Goal: Information Seeking & Learning: Learn about a topic

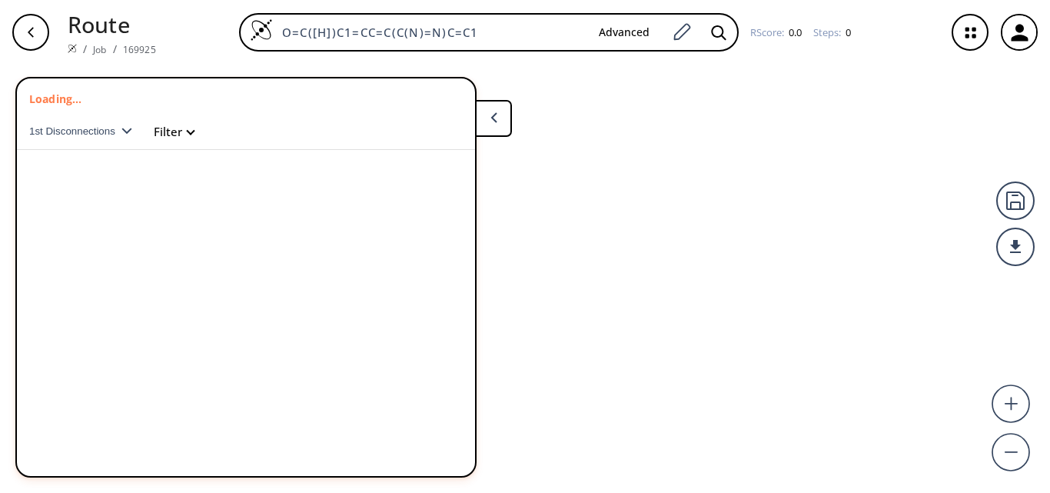
click at [90, 29] on p "Route" at bounding box center [112, 24] width 88 height 33
click at [29, 32] on icon "button" at bounding box center [31, 32] width 6 height 10
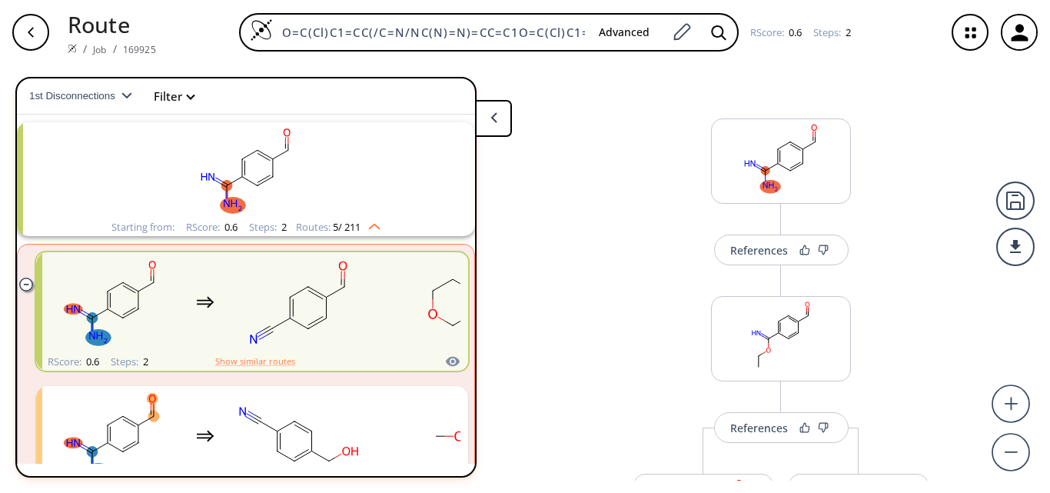
drag, startPoint x: 579, startPoint y: 32, endPoint x: 123, endPoint y: 28, distance: 455.6
click at [123, 28] on div "Route / Job / 169925 O=C(Cl)C1=CC(/C=N/NC(N)=N)=CC=C1O=C(Cl)C1=CC(/C=N/NC(N)=N)…" at bounding box center [525, 32] width 1050 height 65
type input "O=C(Cl)C1=CC(/C=N/NC(N)=N)=CC=C11"
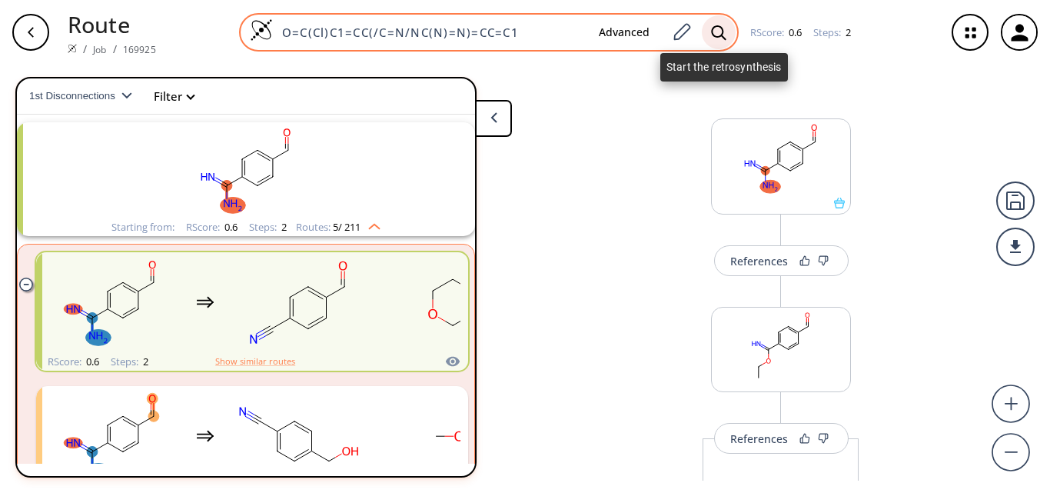
type input "O=C(Cl)C1=CC(/C=N/NC(N)=N)=CC=C1"
click at [711, 34] on icon at bounding box center [718, 33] width 15 height 16
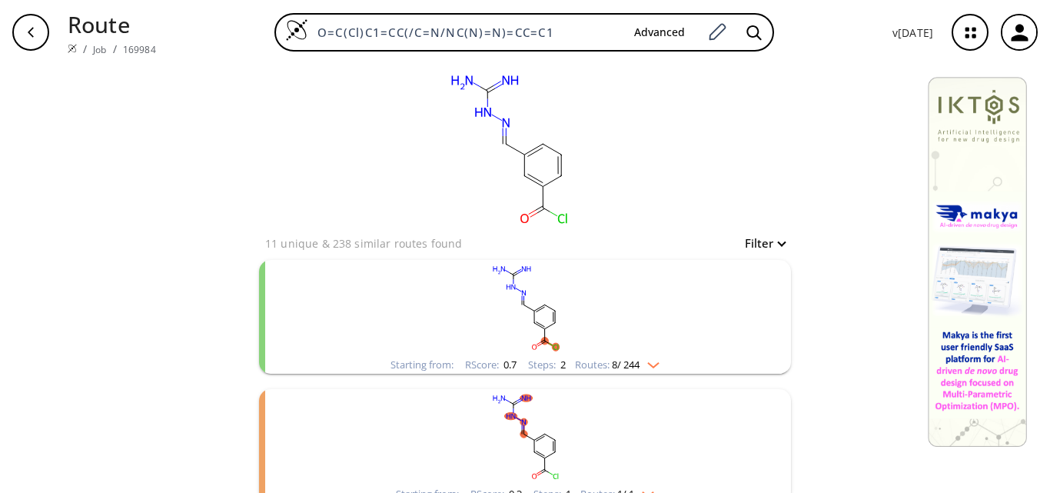
click at [614, 330] on rect "clusters" at bounding box center [525, 308] width 400 height 96
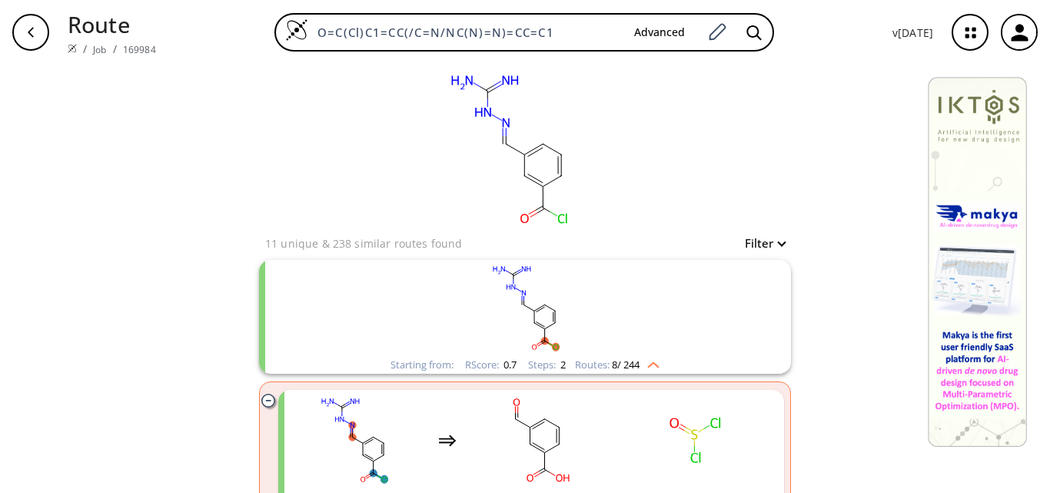
scroll to position [77, 0]
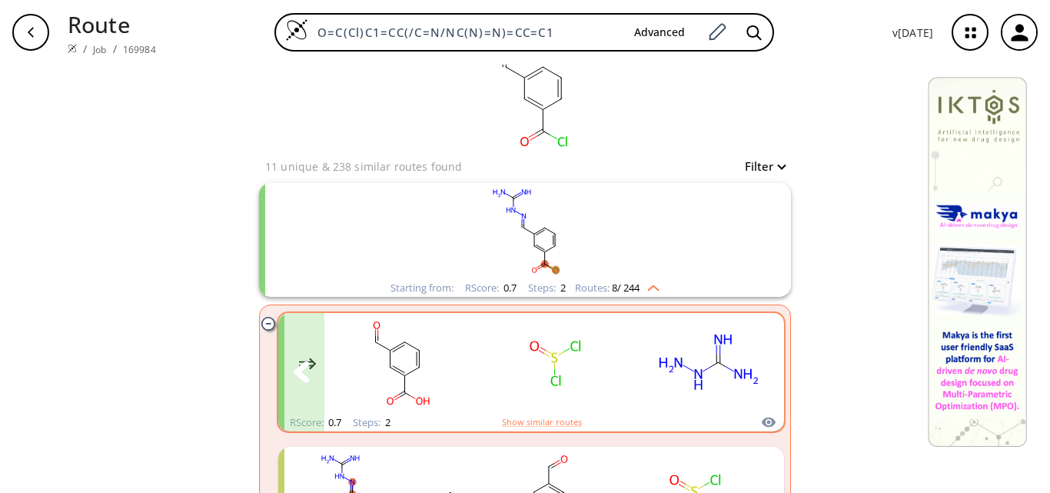
click at [758, 371] on icon "clusters" at bounding box center [760, 371] width 16 height 21
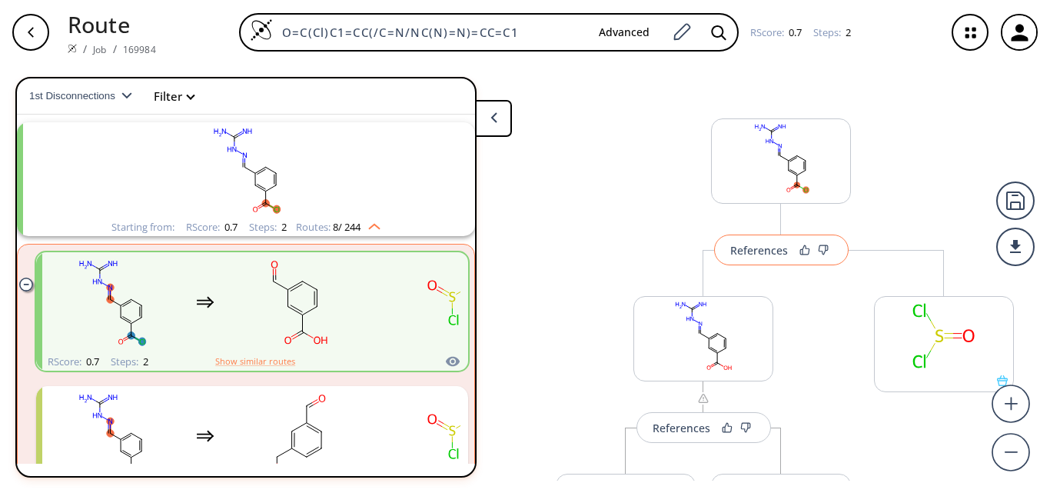
click at [754, 254] on div "References" at bounding box center [759, 250] width 58 height 10
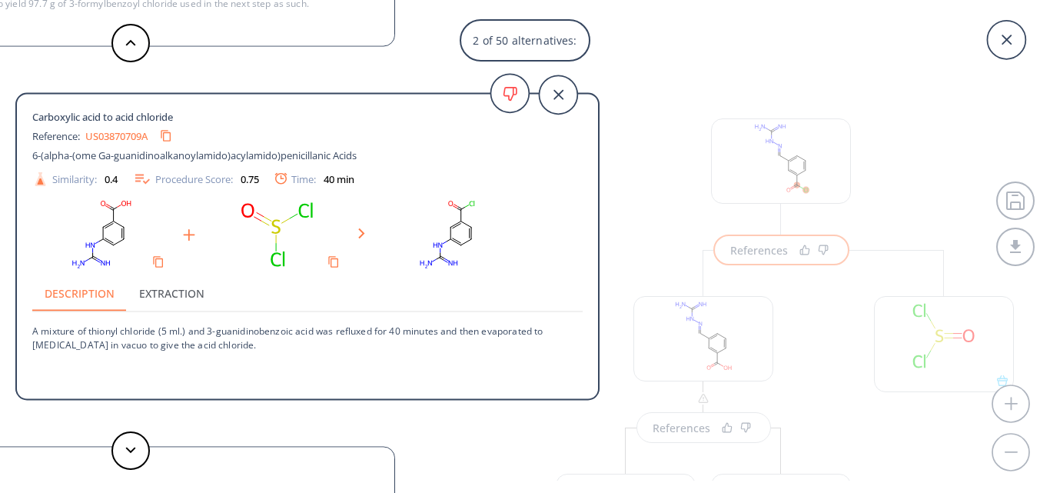
click at [108, 139] on link "US03870709A" at bounding box center [116, 136] width 62 height 10
drag, startPoint x: 208, startPoint y: 333, endPoint x: 314, endPoint y: 329, distance: 106.1
click at [314, 329] on p "A mixture of thionyl chloride (5 ml.) and 3-guanidinobenzoic acid was refluxed …" at bounding box center [307, 331] width 550 height 38
copy p "3-guanidinobenzoic acid"
drag, startPoint x: 88, startPoint y: 330, endPoint x: 155, endPoint y: 332, distance: 66.9
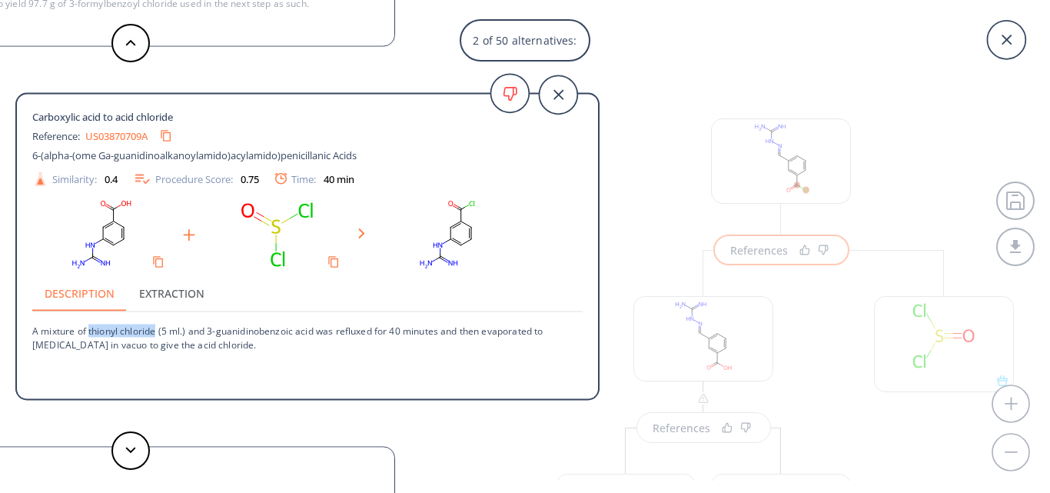
click at [155, 332] on p "A mixture of thionyl chloride (5 ml.) and 3-guanidinobenzoic acid was refluxed …" at bounding box center [307, 331] width 550 height 38
copy p "thionyl chloride"
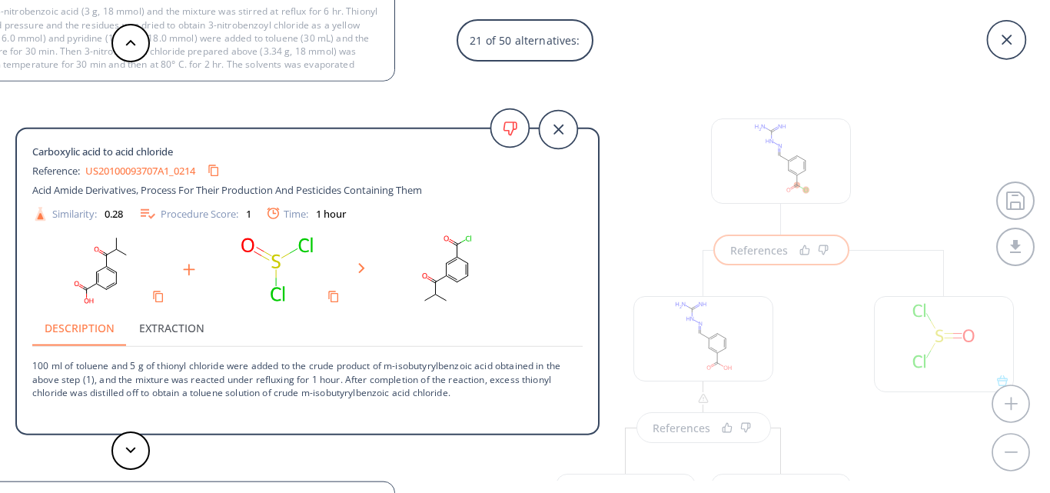
scroll to position [42, 0]
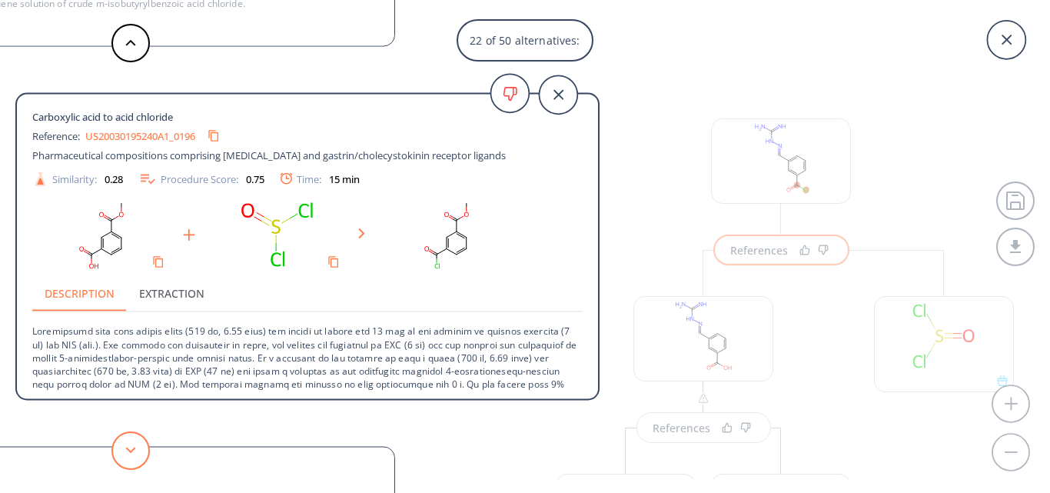
click at [127, 449] on polygon at bounding box center [131, 449] width 10 height 6
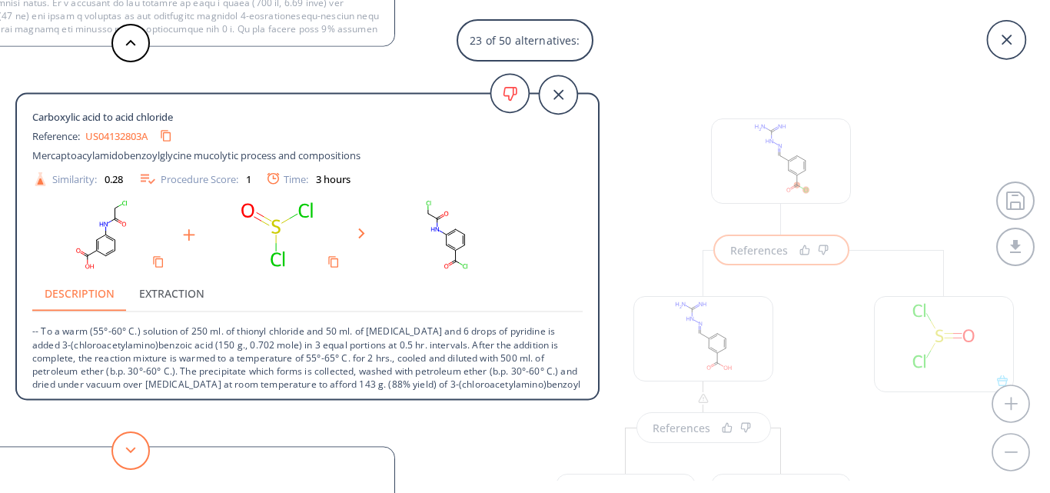
click at [127, 449] on polygon at bounding box center [131, 449] width 10 height 6
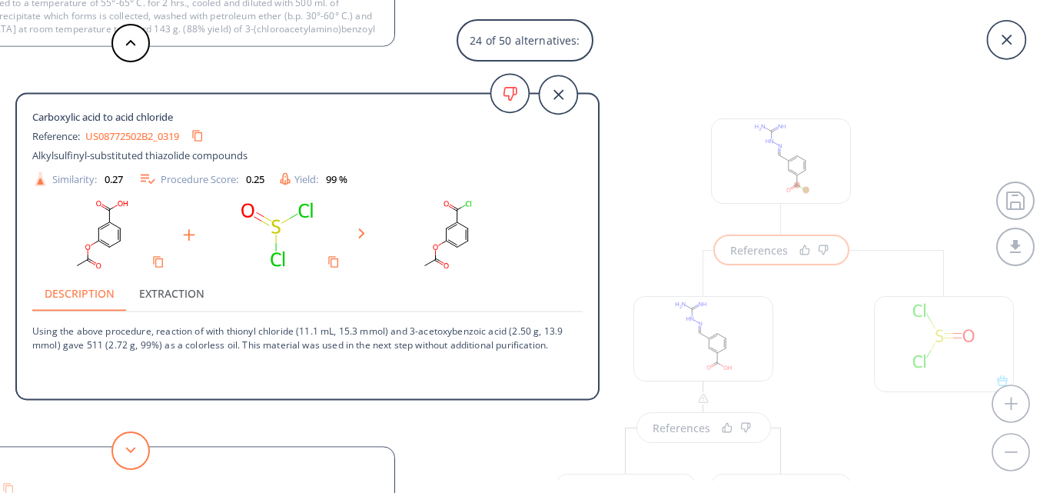
click at [127, 449] on polygon at bounding box center [131, 449] width 10 height 6
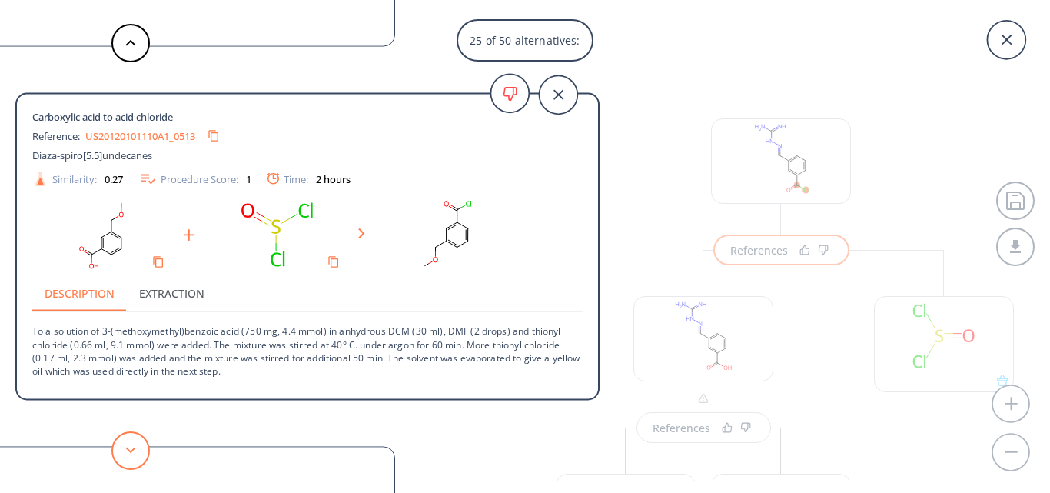
click at [127, 449] on polygon at bounding box center [131, 449] width 10 height 6
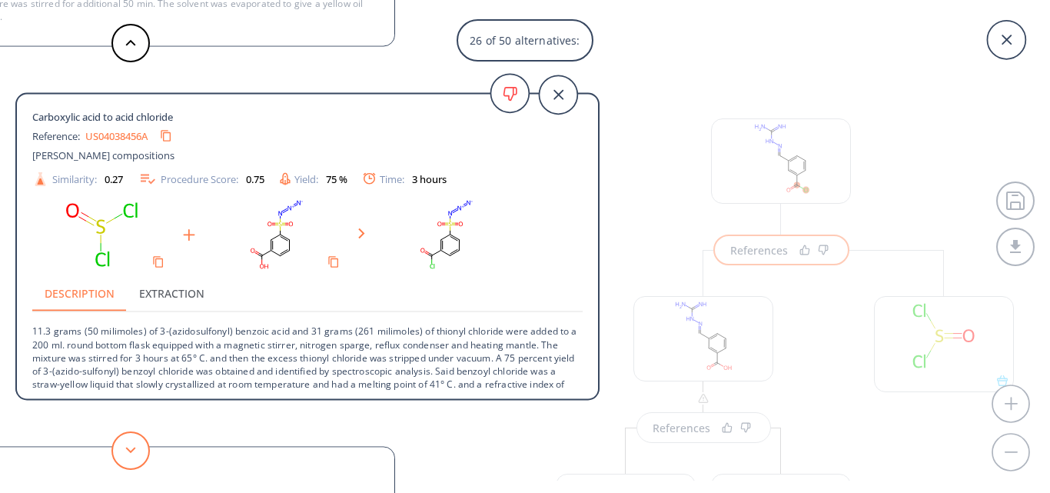
click at [127, 449] on polygon at bounding box center [131, 449] width 10 height 6
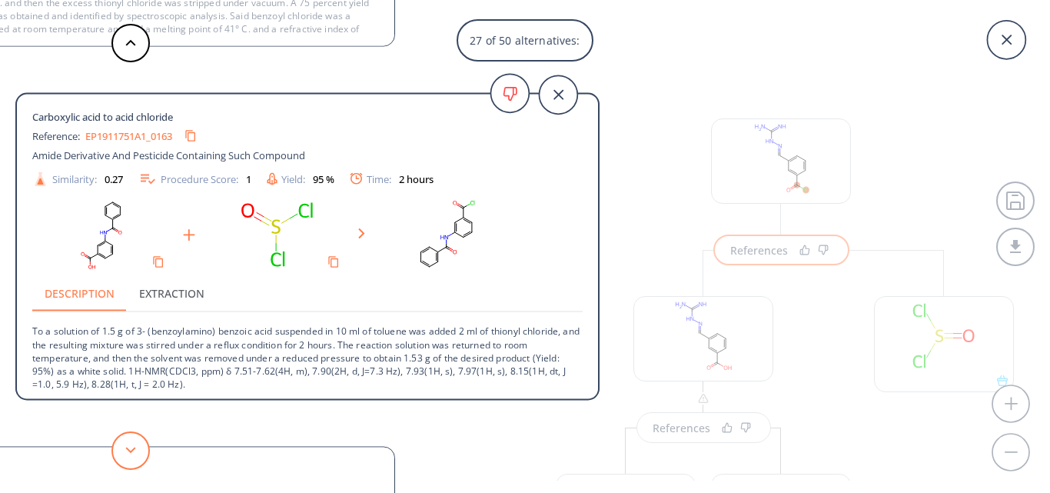
click at [127, 449] on polygon at bounding box center [131, 449] width 10 height 6
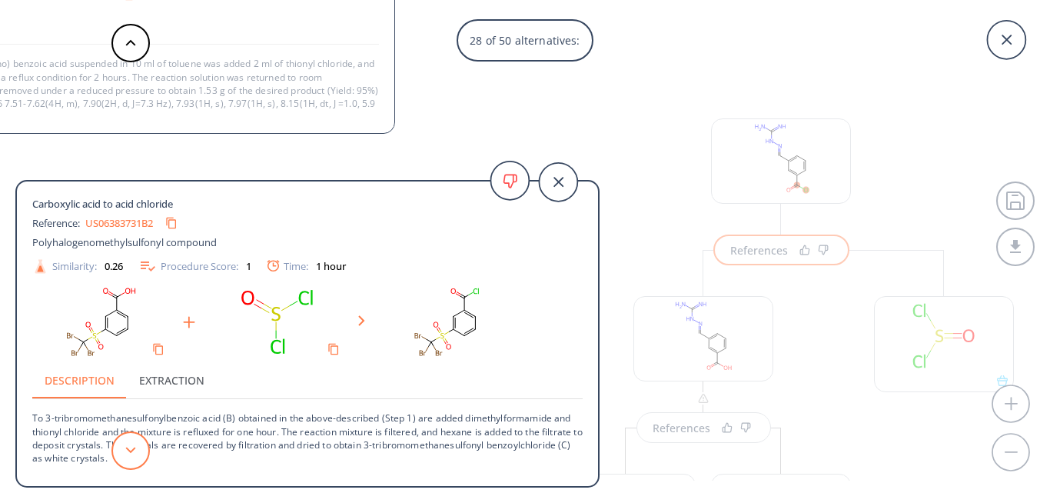
click at [127, 449] on polygon at bounding box center [131, 449] width 10 height 6
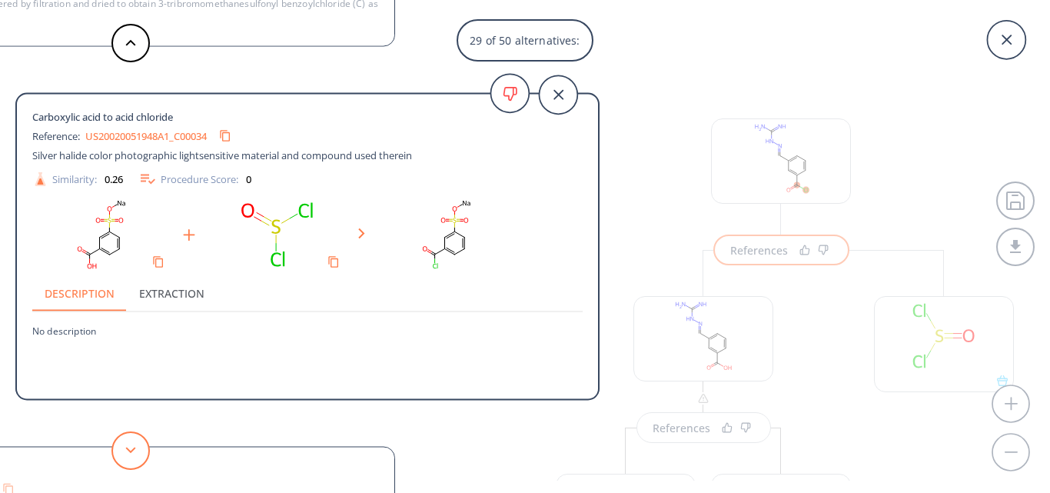
click at [127, 449] on polygon at bounding box center [131, 449] width 10 height 6
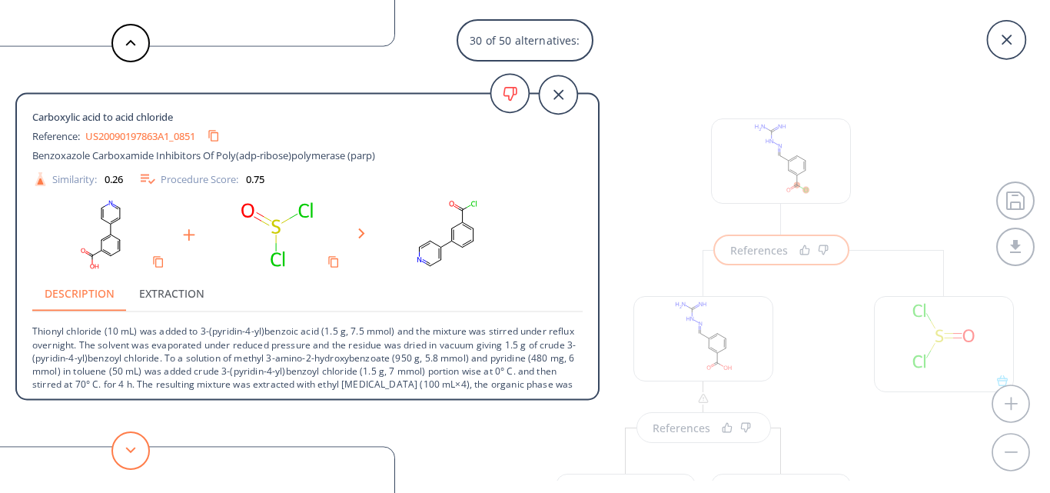
click at [127, 449] on polygon at bounding box center [131, 449] width 10 height 6
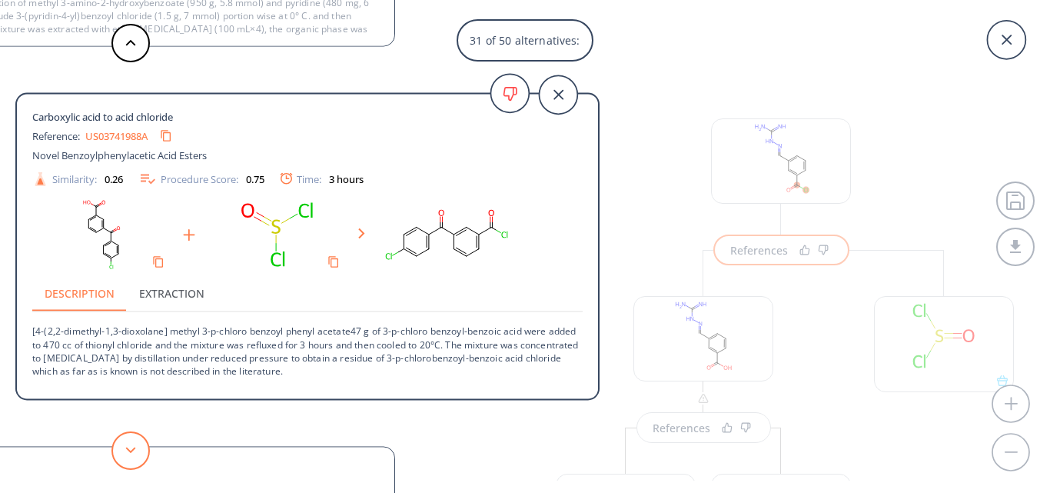
click at [127, 449] on polygon at bounding box center [131, 449] width 10 height 6
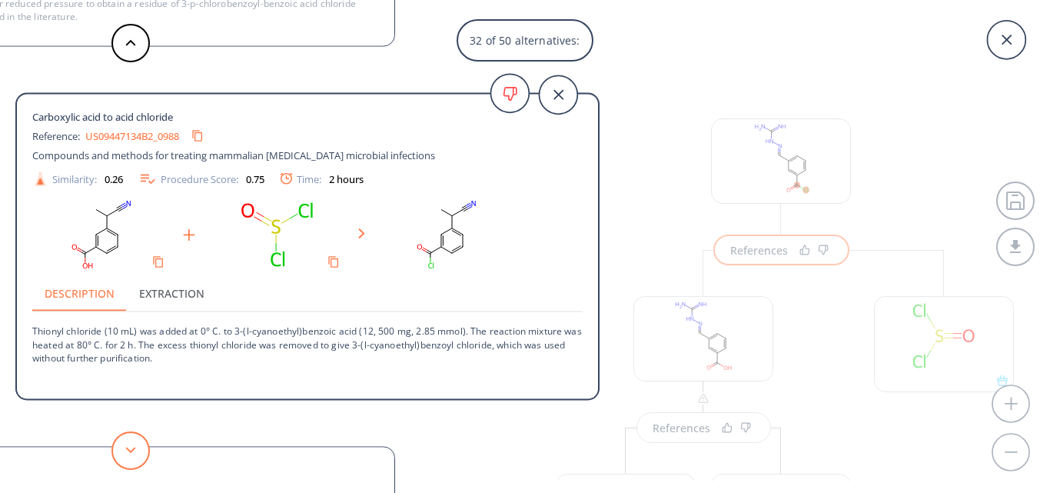
click at [127, 449] on polygon at bounding box center [131, 449] width 10 height 6
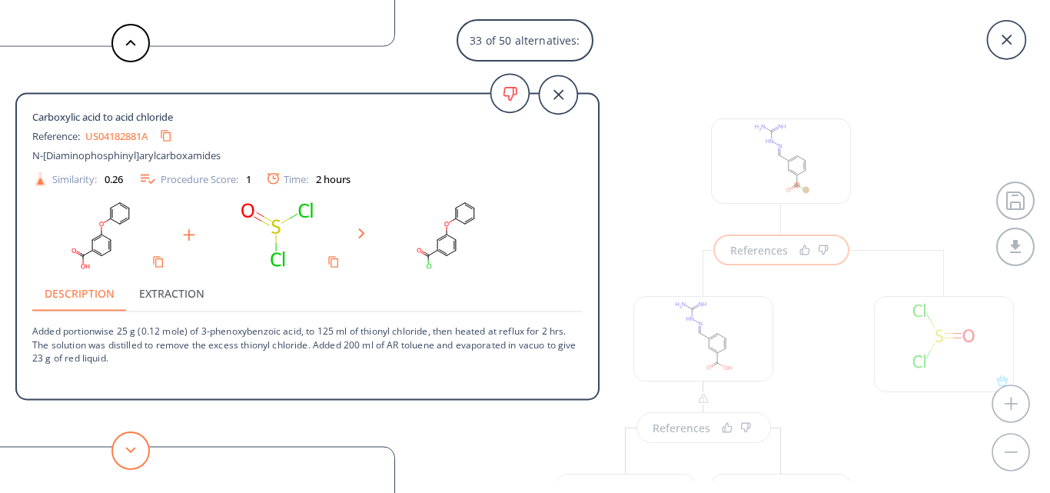
click at [127, 449] on polygon at bounding box center [131, 449] width 10 height 6
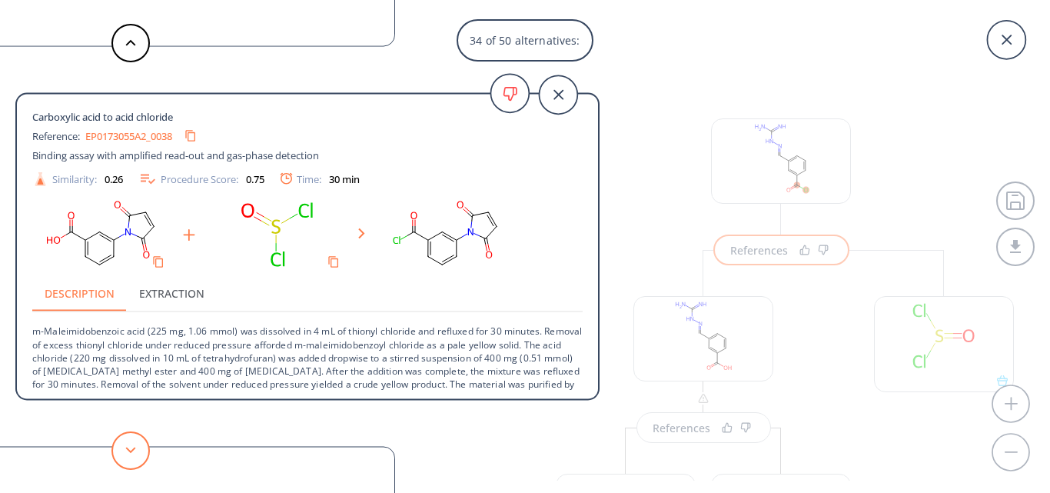
click at [130, 451] on polygon at bounding box center [131, 449] width 10 height 6
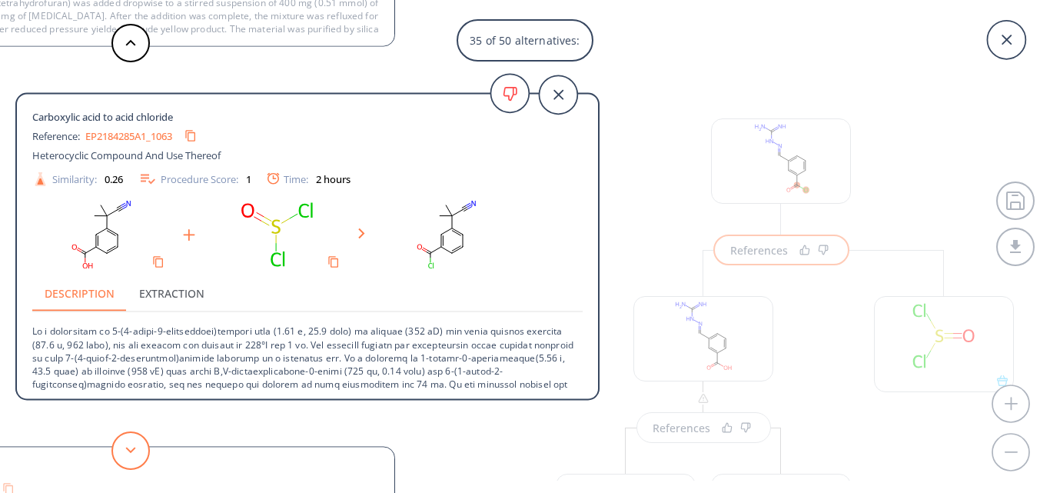
click at [130, 451] on polygon at bounding box center [131, 449] width 10 height 6
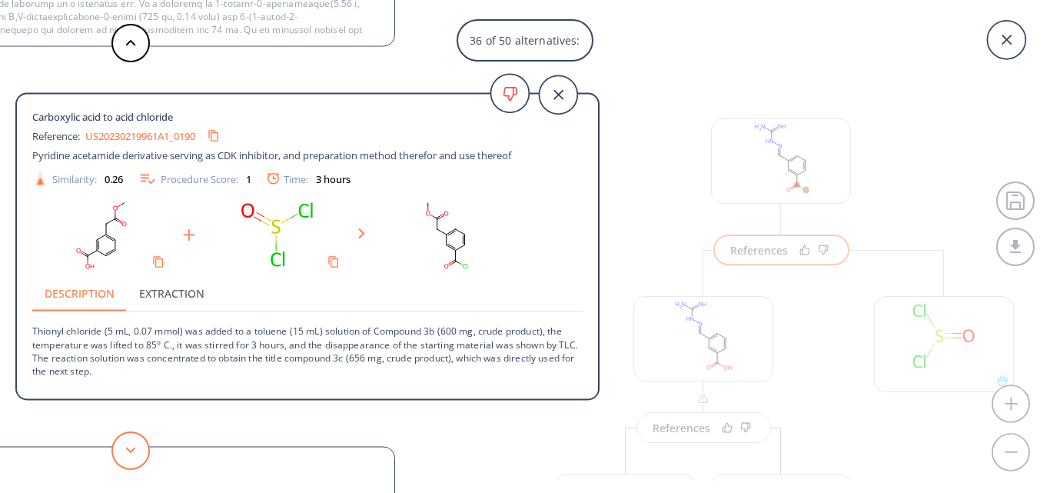
click at [130, 451] on polygon at bounding box center [131, 449] width 10 height 6
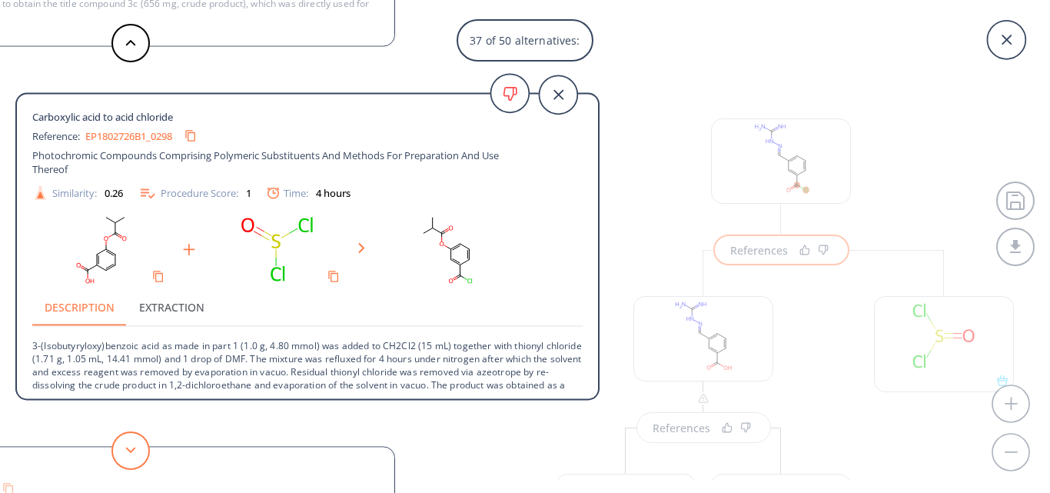
click at [130, 451] on polygon at bounding box center [131, 449] width 10 height 6
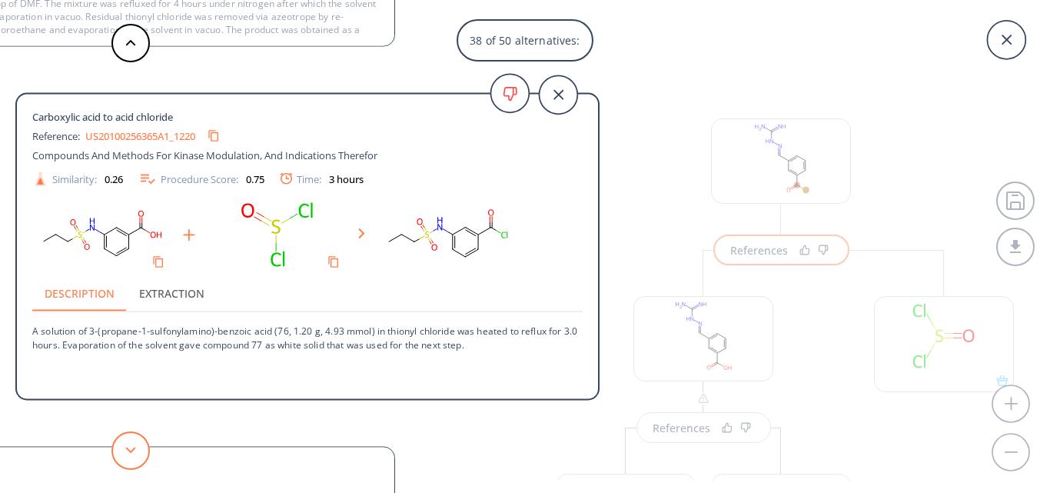
click at [130, 451] on polygon at bounding box center [131, 449] width 10 height 6
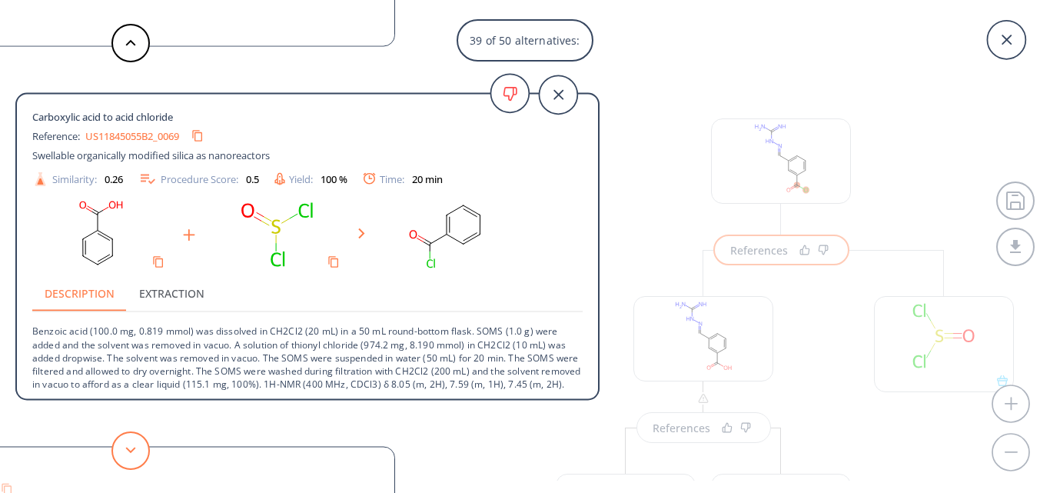
click at [130, 451] on polygon at bounding box center [131, 449] width 10 height 6
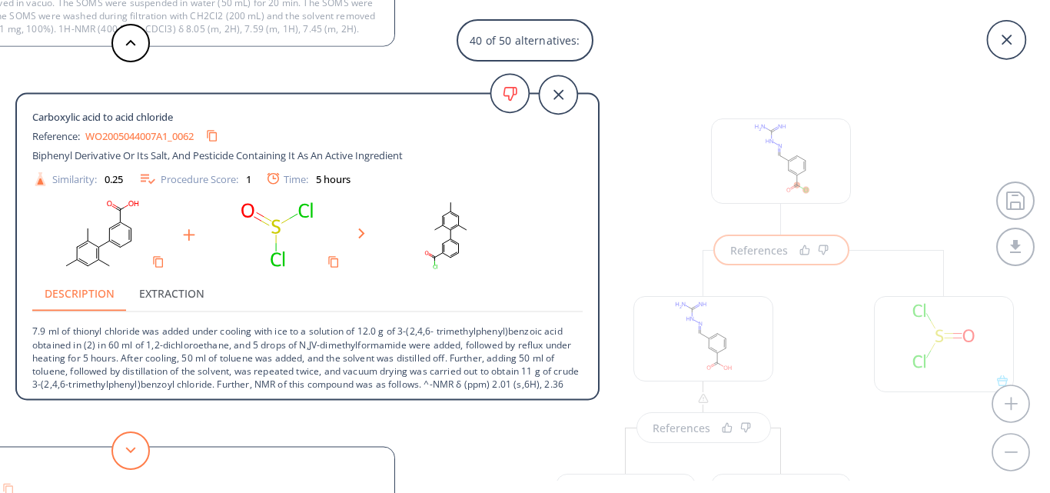
click at [130, 451] on polygon at bounding box center [131, 449] width 10 height 6
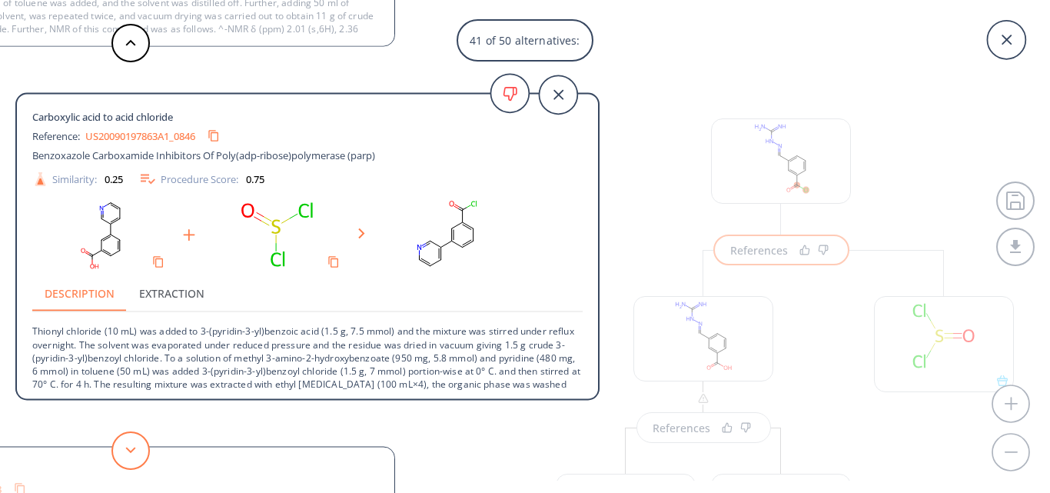
click at [130, 451] on polygon at bounding box center [131, 449] width 10 height 6
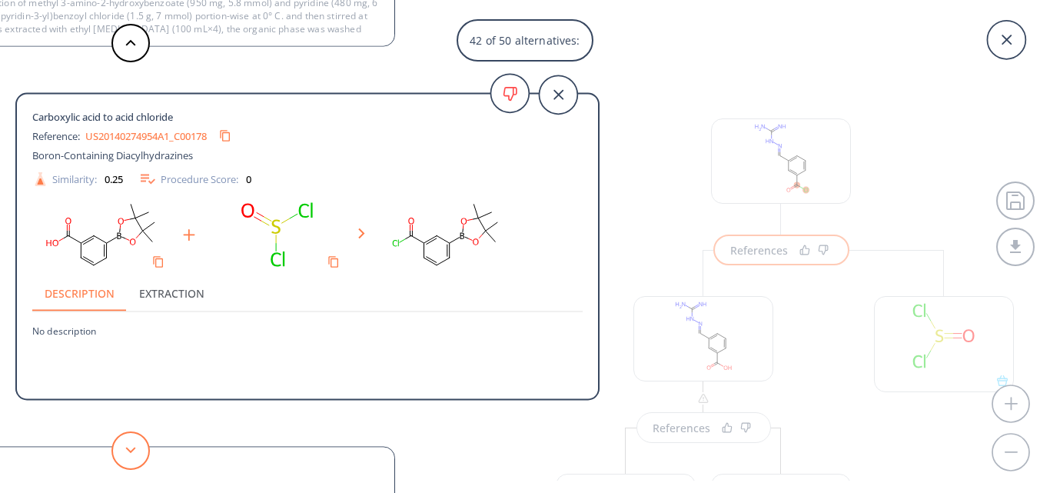
click at [130, 451] on polygon at bounding box center [131, 449] width 10 height 6
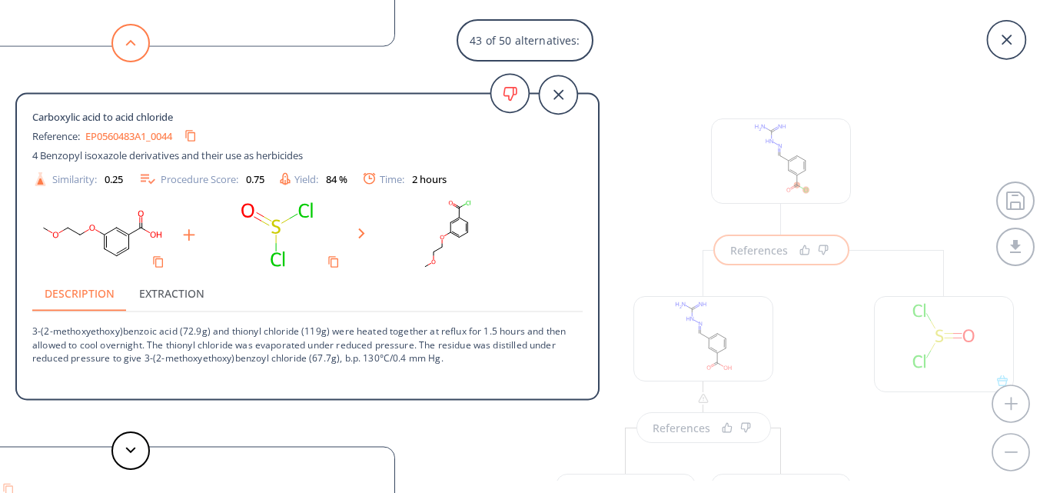
click at [128, 35] on button at bounding box center [130, 43] width 38 height 38
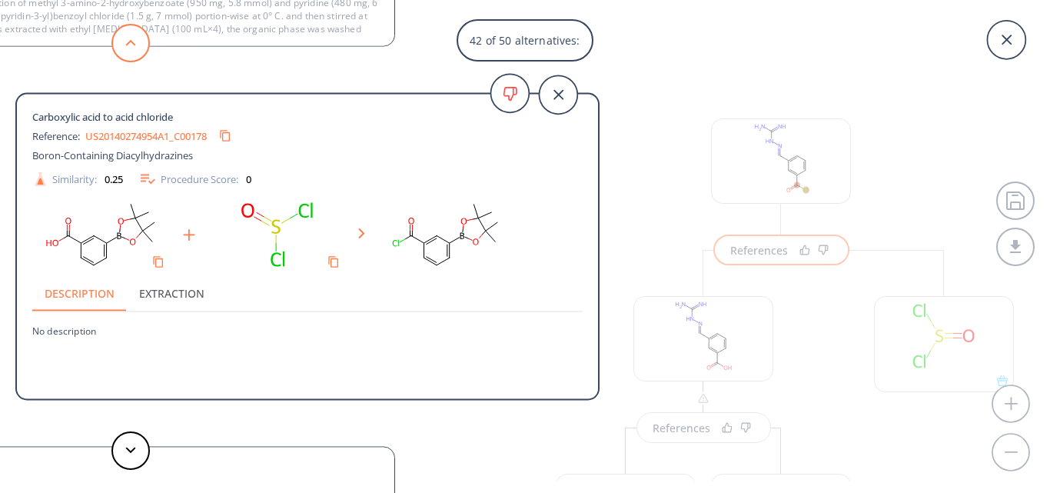
click at [128, 35] on button at bounding box center [130, 43] width 38 height 38
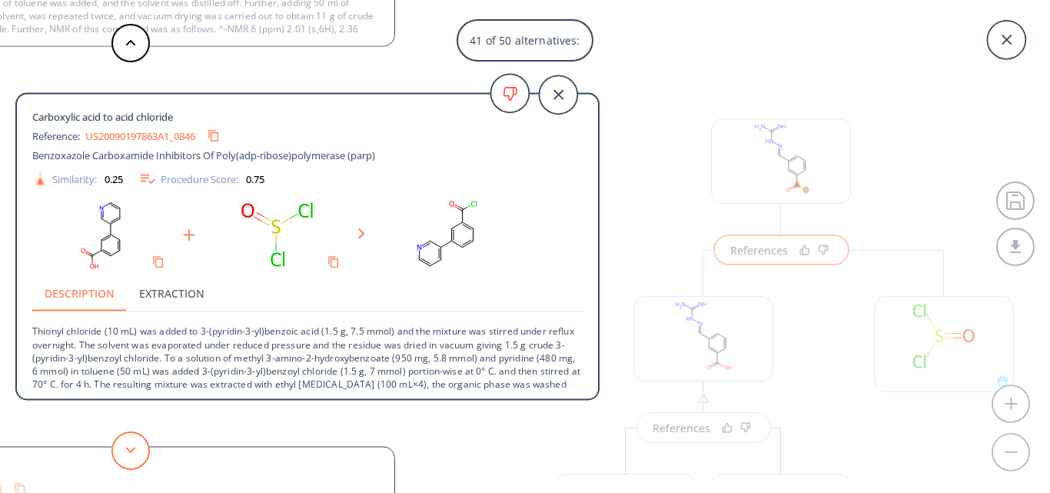
click at [131, 450] on icon at bounding box center [130, 449] width 11 height 7
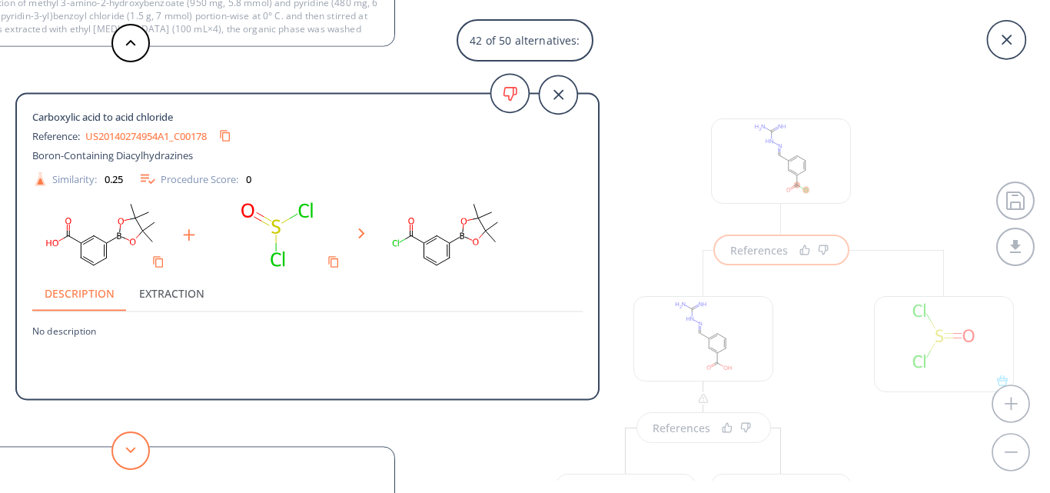
click at [131, 450] on icon at bounding box center [130, 449] width 11 height 7
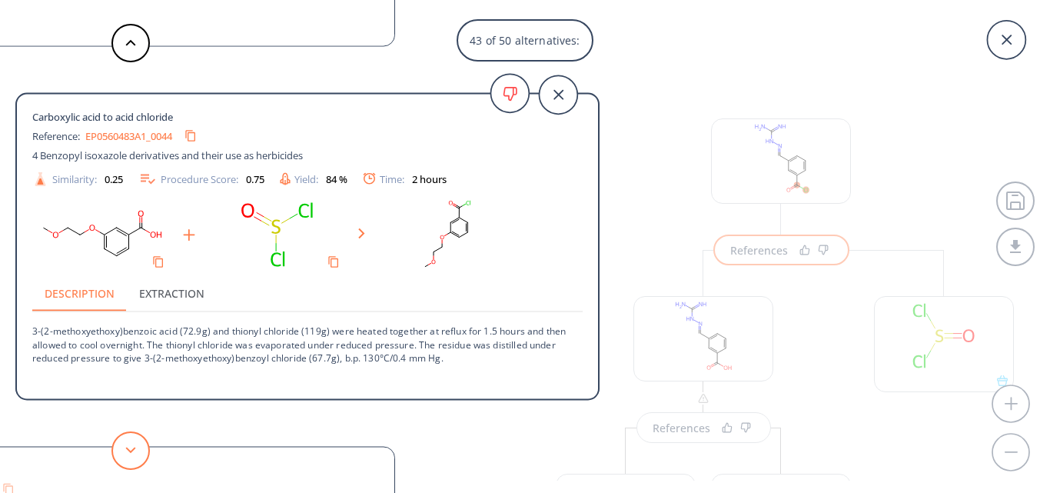
click at [131, 450] on icon at bounding box center [130, 449] width 11 height 7
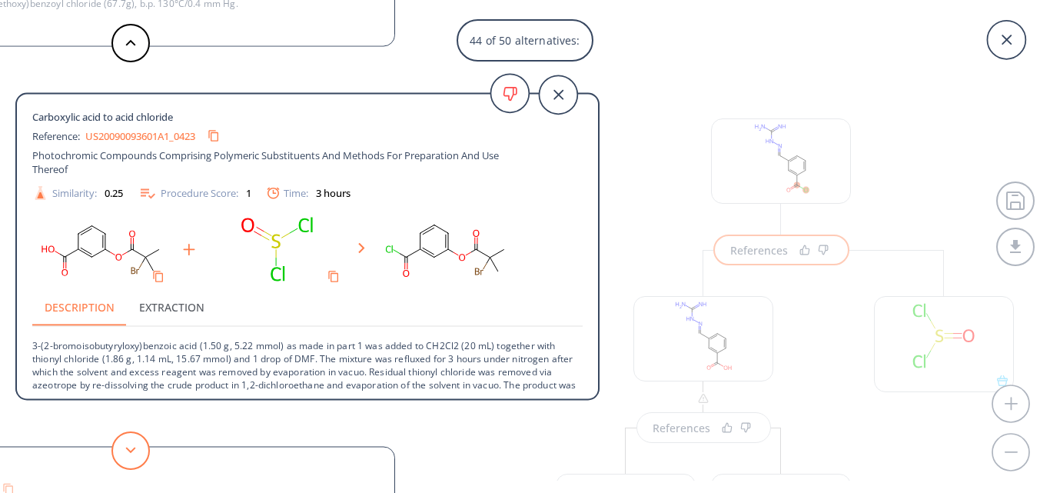
click at [131, 450] on icon at bounding box center [130, 449] width 11 height 7
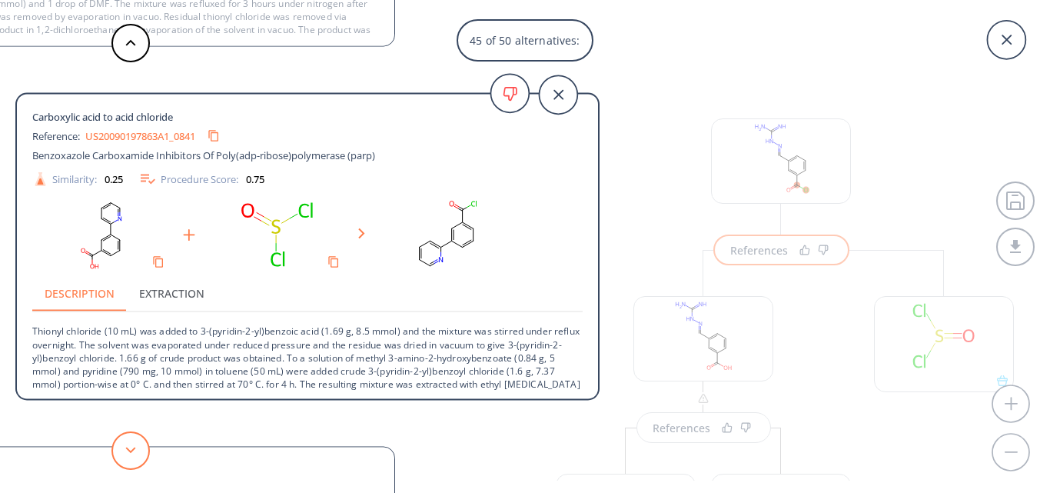
click at [131, 450] on icon at bounding box center [130, 449] width 11 height 7
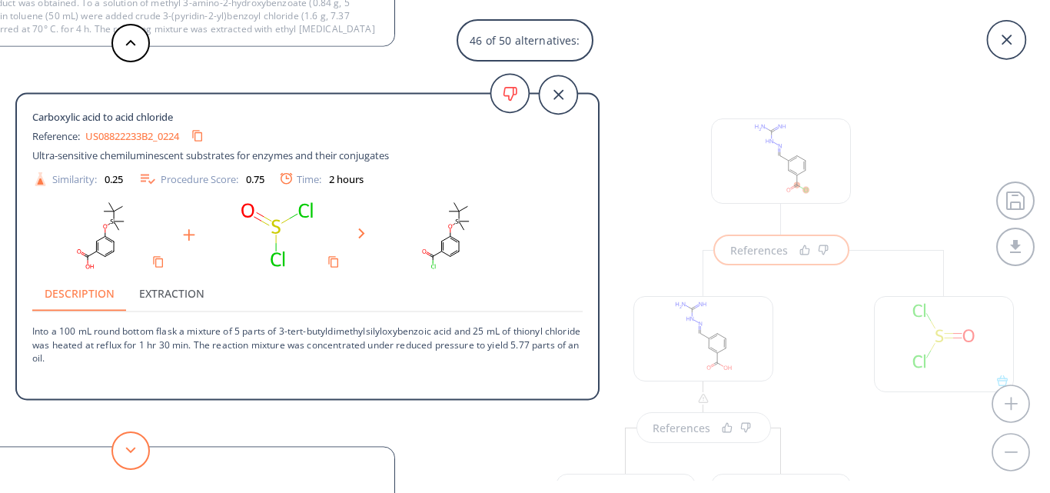
click at [131, 450] on icon at bounding box center [130, 449] width 11 height 7
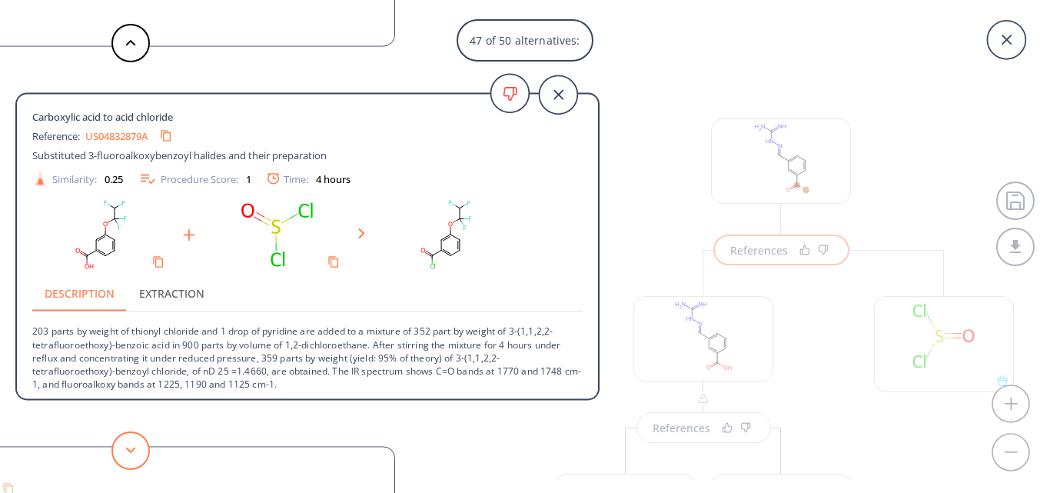
click at [131, 450] on icon at bounding box center [130, 449] width 11 height 7
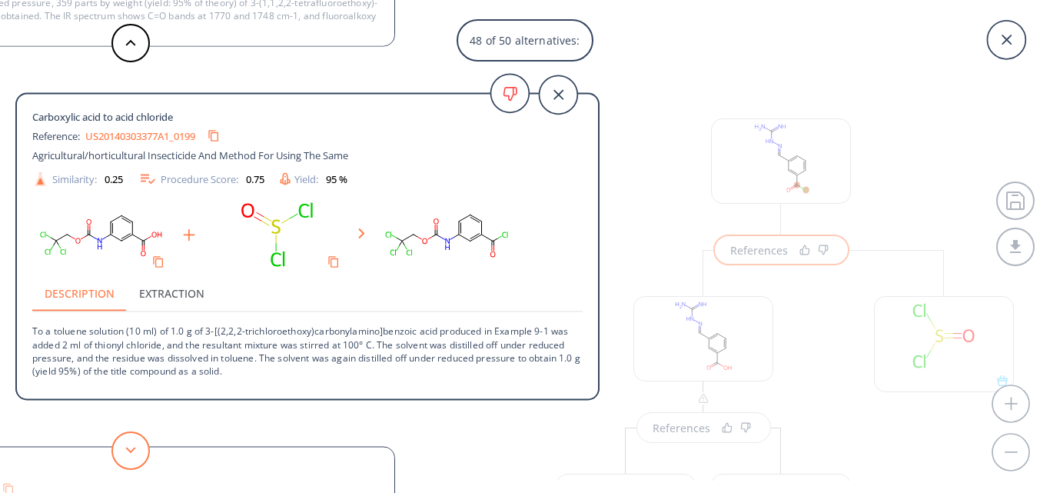
click at [131, 450] on icon at bounding box center [130, 449] width 11 height 7
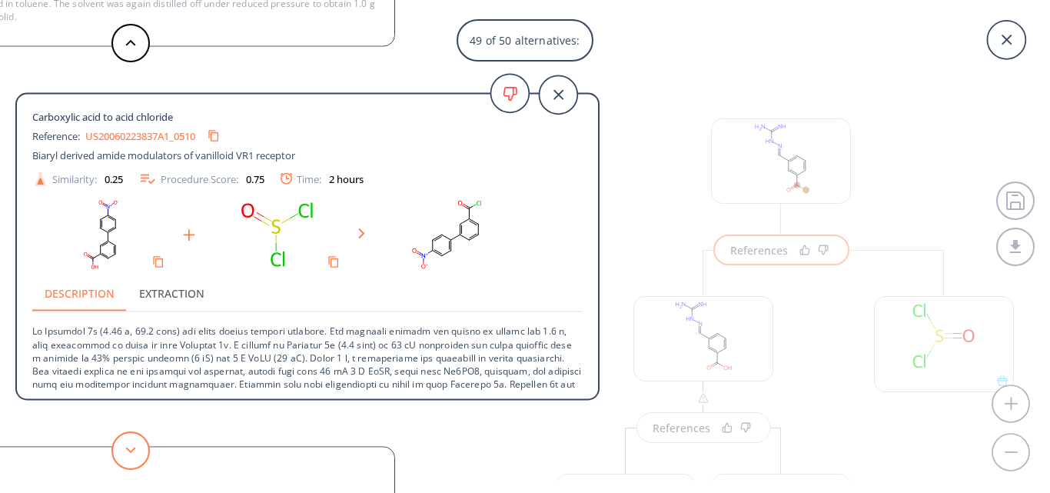
click at [131, 450] on icon at bounding box center [130, 449] width 11 height 7
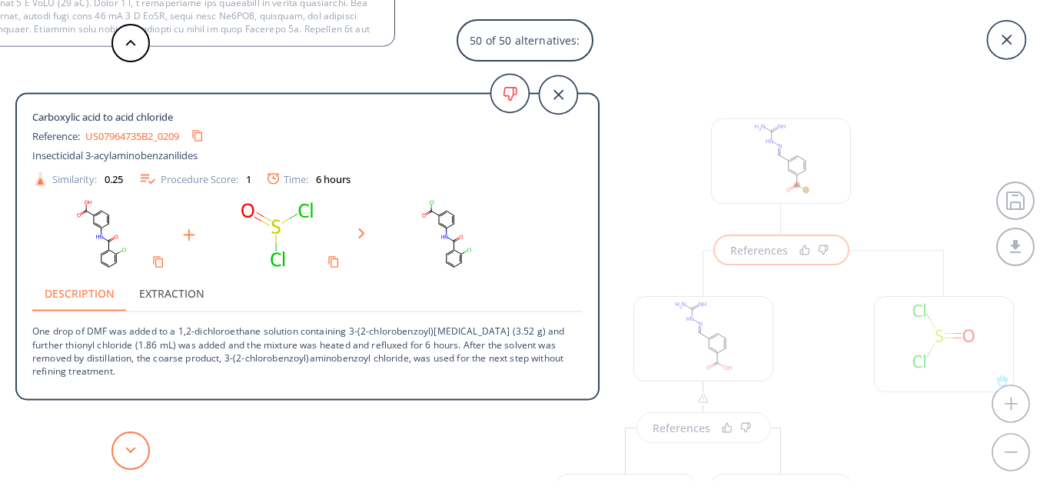
click at [131, 450] on icon at bounding box center [130, 449] width 11 height 7
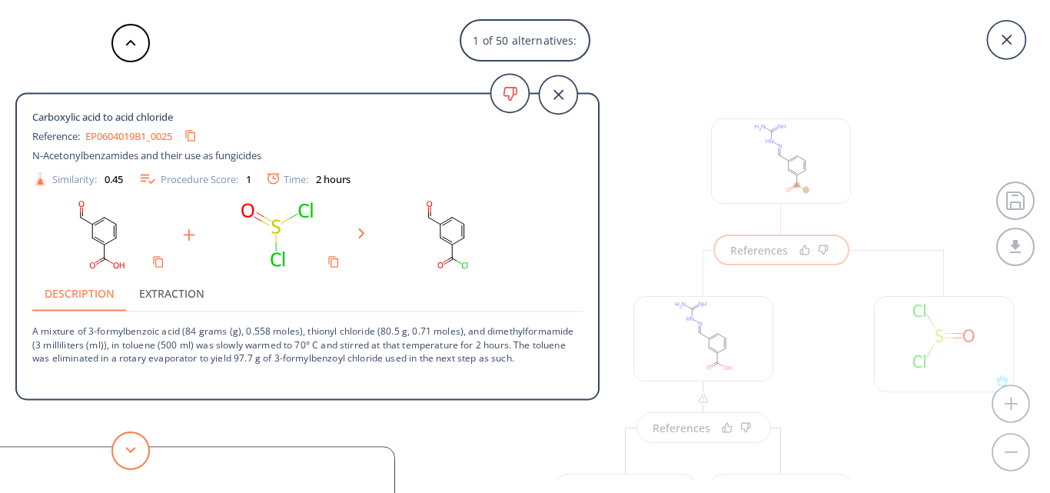
click at [131, 450] on icon at bounding box center [130, 449] width 11 height 7
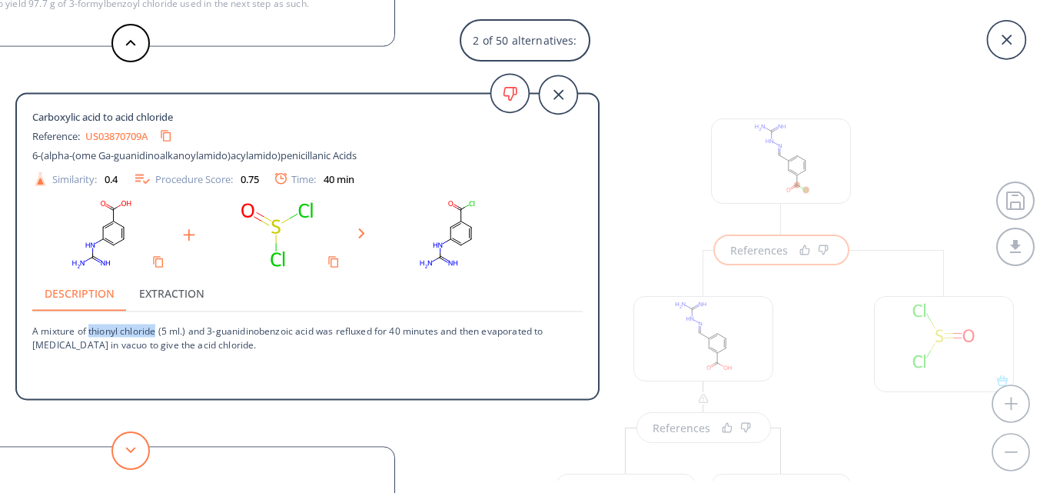
click at [131, 450] on icon at bounding box center [130, 449] width 11 height 7
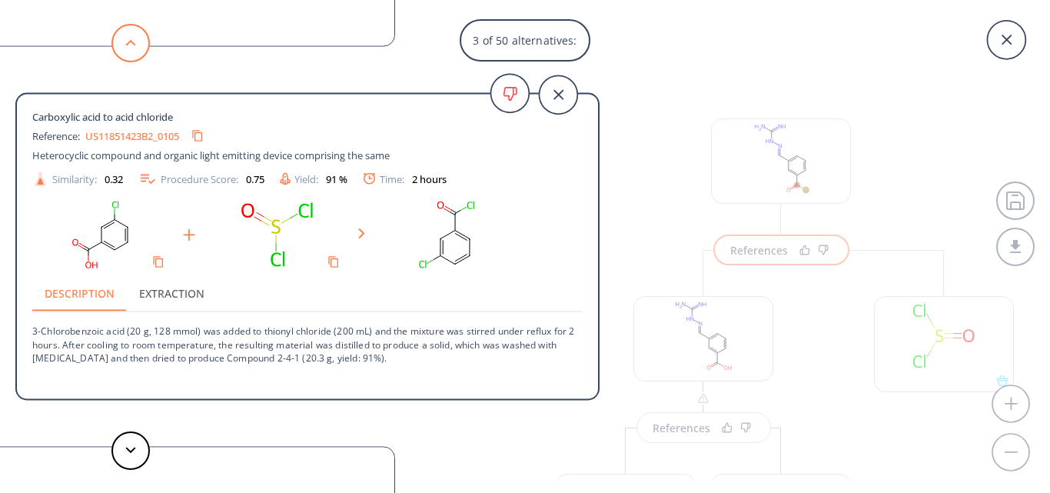
click at [129, 48] on button at bounding box center [130, 43] width 38 height 38
